Goal: Navigation & Orientation: Find specific page/section

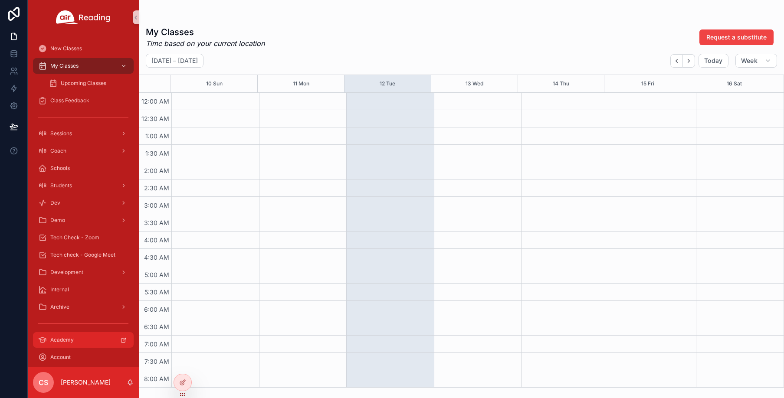
click at [96, 344] on div "Academy" at bounding box center [83, 340] width 90 height 14
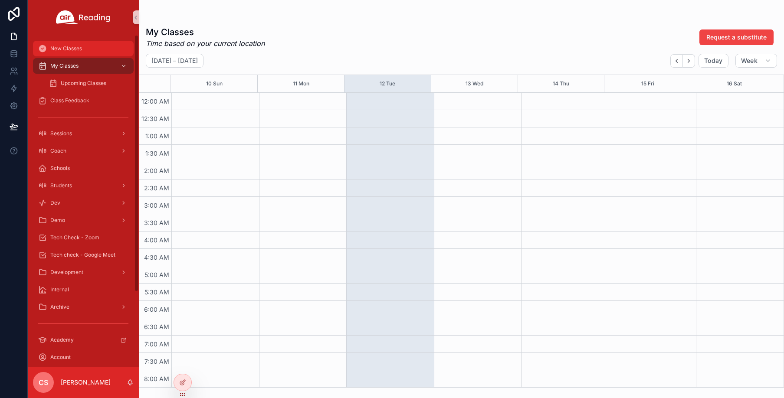
click at [68, 48] on span "New Classes" at bounding box center [66, 48] width 32 height 7
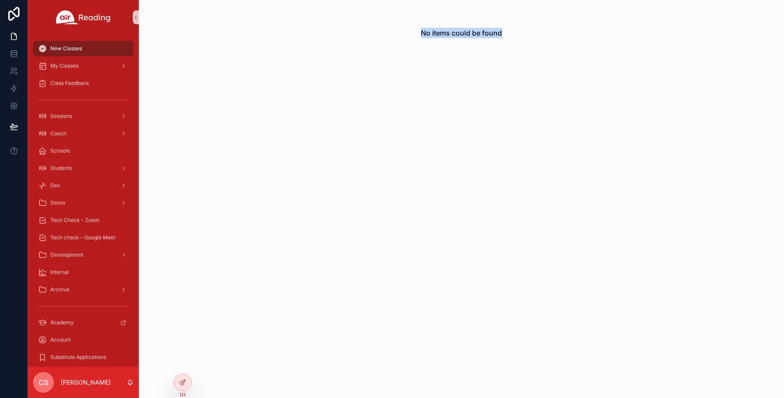
drag, startPoint x: 421, startPoint y: 33, endPoint x: 504, endPoint y: 35, distance: 83.4
click at [504, 35] on div "No items could be found" at bounding box center [461, 33] width 645 height 66
copy h2 "No items could be found"
click at [83, 65] on div "My Classes" at bounding box center [83, 66] width 90 height 14
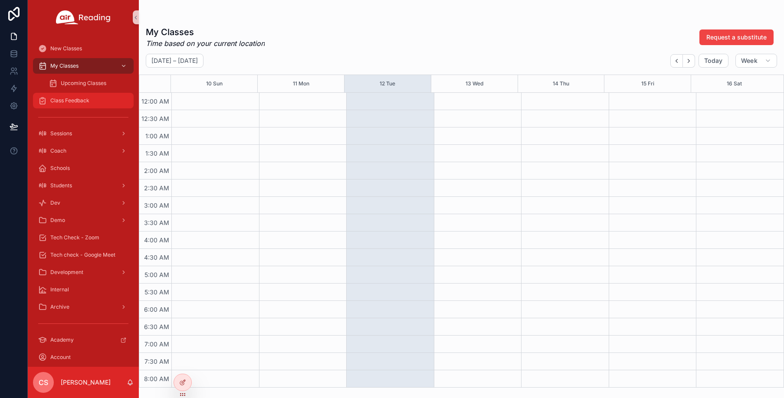
click at [82, 101] on span "Class Feedback" at bounding box center [69, 100] width 39 height 7
